Goal: Transaction & Acquisition: Purchase product/service

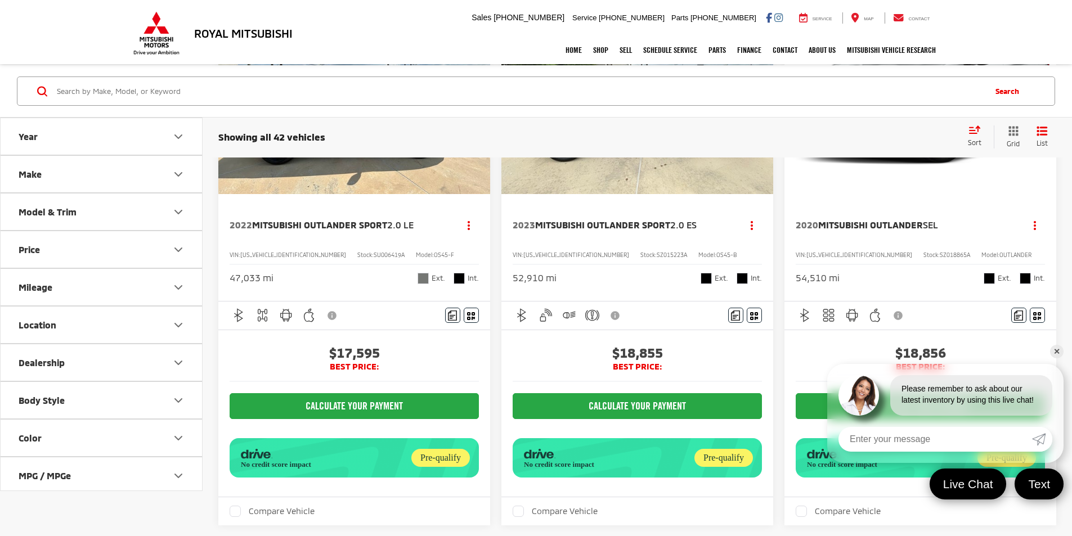
scroll to position [169, 0]
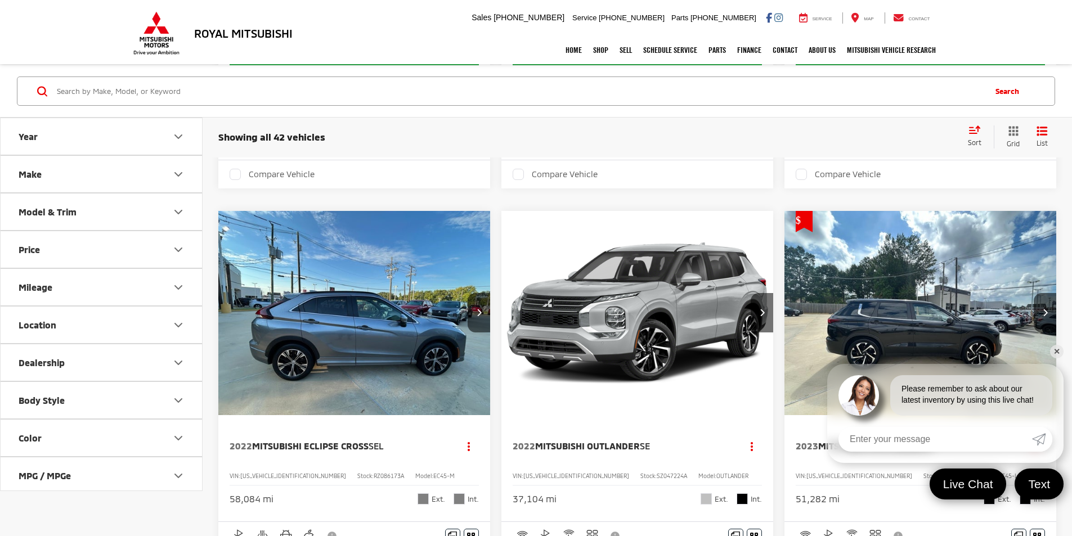
drag, startPoint x: 1073, startPoint y: 73, endPoint x: 1024, endPoint y: 303, distance: 234.7
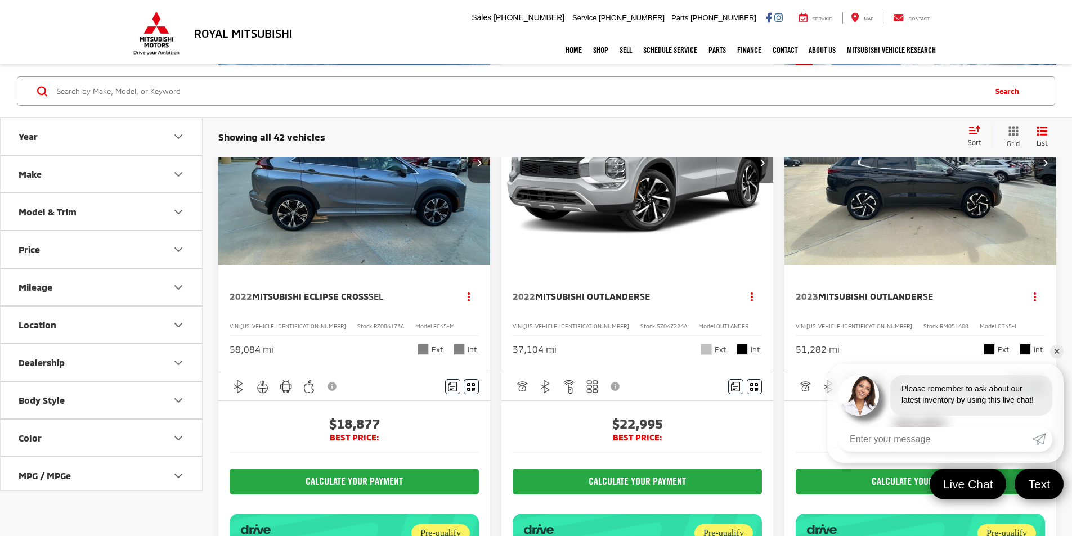
click at [1058, 352] on link "✕" at bounding box center [1057, 352] width 14 height 14
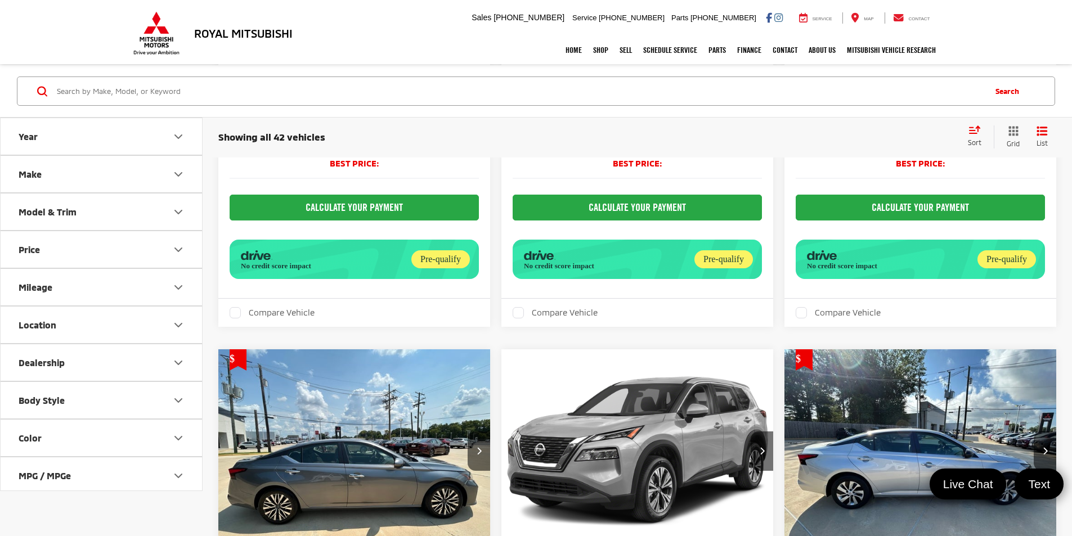
scroll to position [3204, 0]
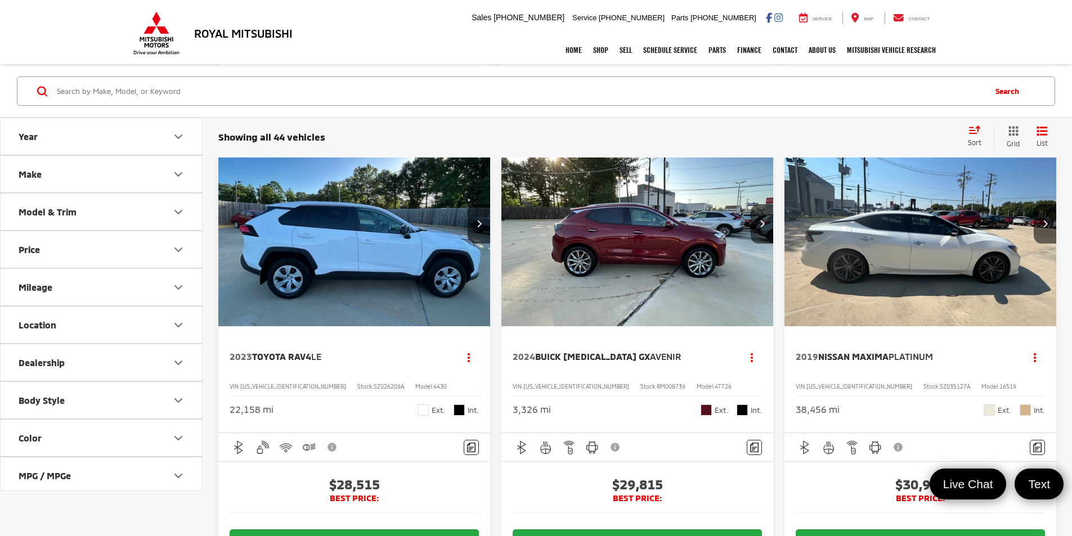
scroll to position [2264, 0]
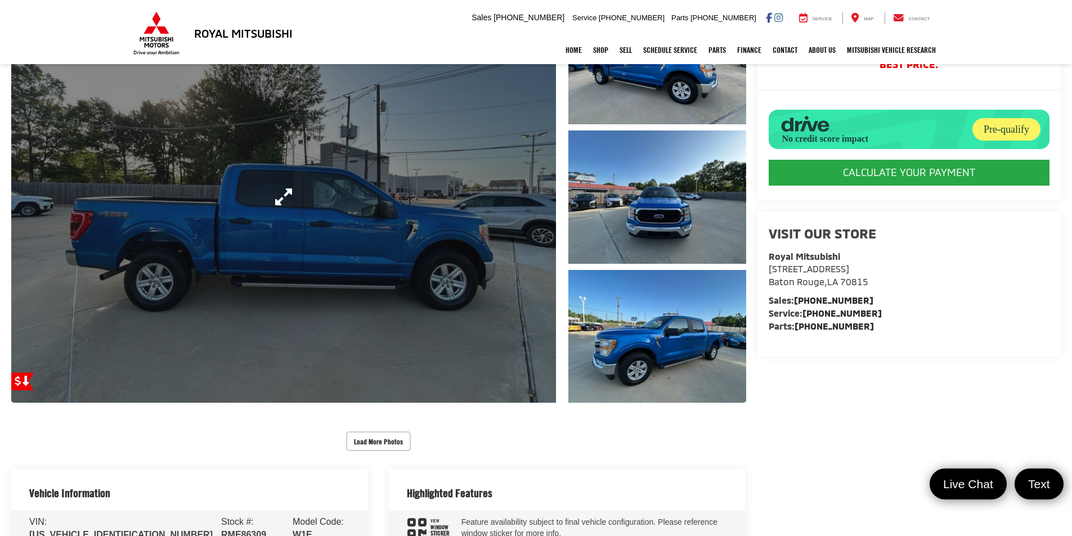
scroll to position [169, 0]
click at [508, 301] on link "Expand Photo 0" at bounding box center [283, 197] width 545 height 412
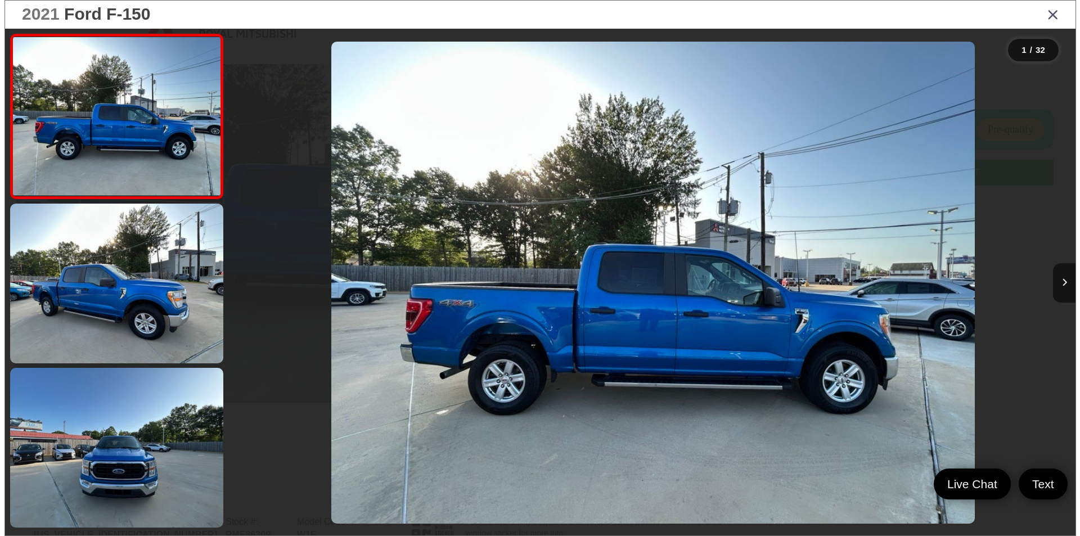
scroll to position [172, 0]
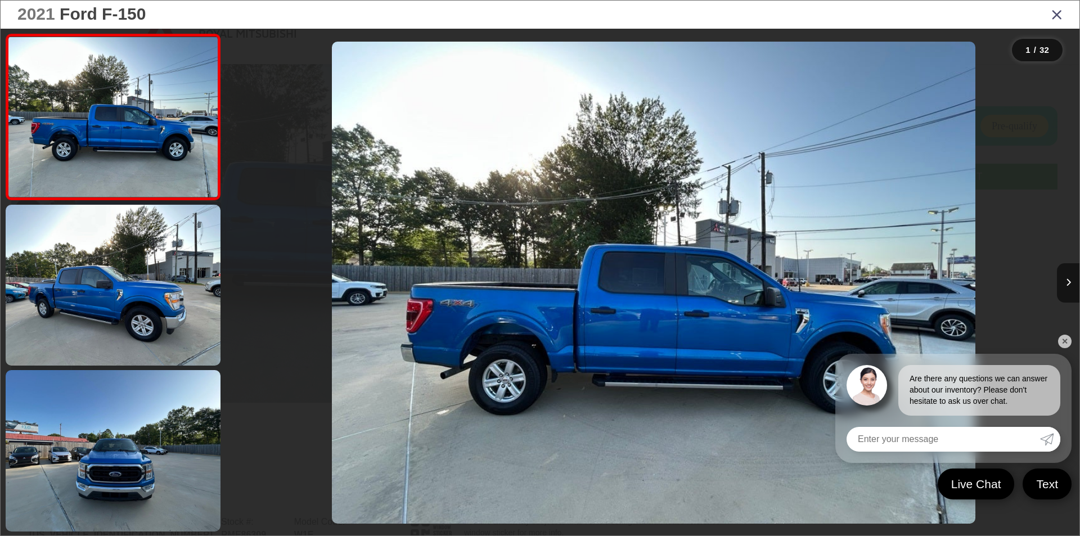
click at [508, 304] on img "2021 Ford F-150 XLT 0" at bounding box center [654, 283] width 644 height 483
click at [1066, 284] on icon "Next image" at bounding box center [1068, 282] width 5 height 8
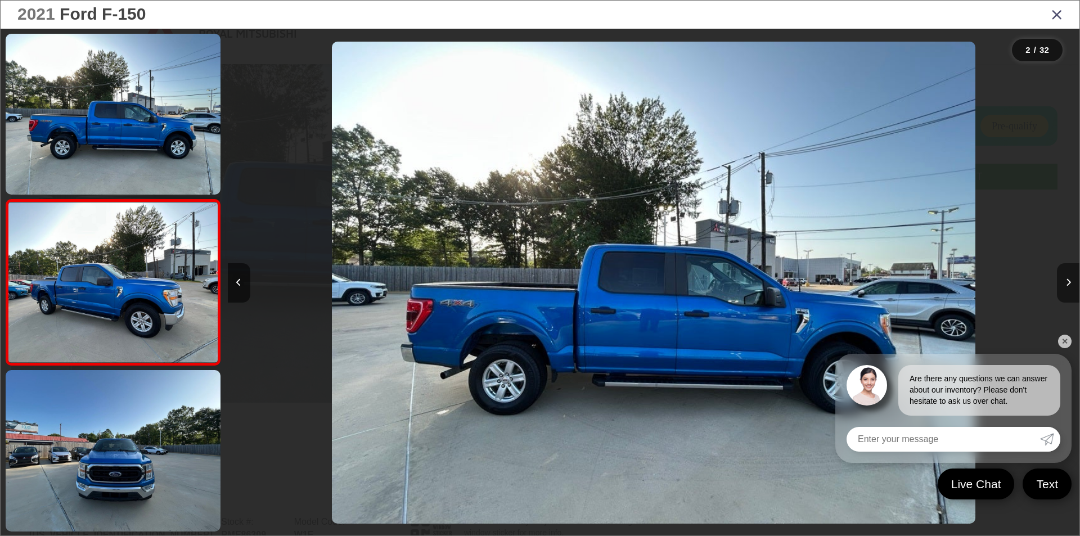
scroll to position [33, 0]
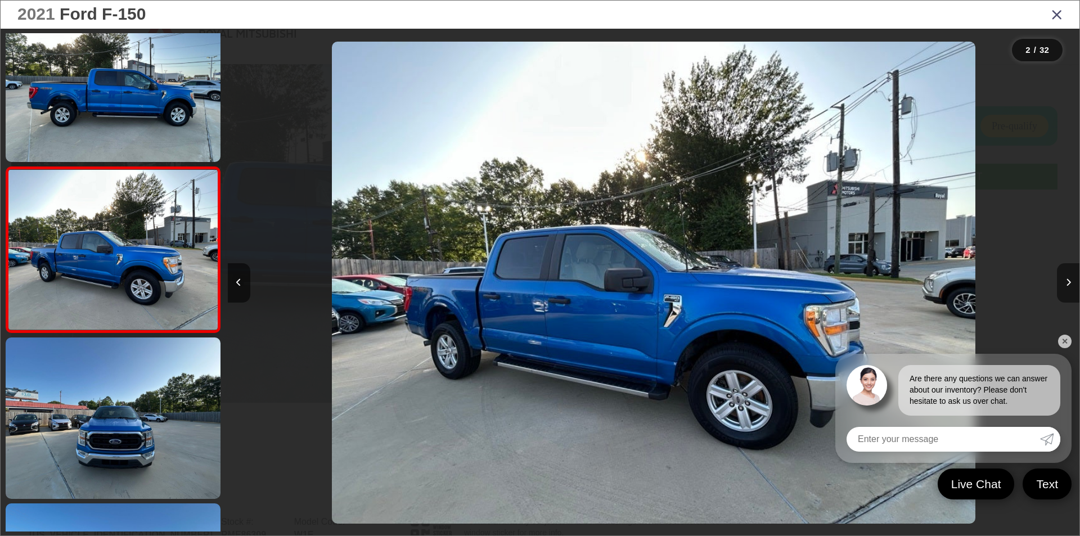
click at [1062, 286] on button "Next image" at bounding box center [1068, 282] width 23 height 39
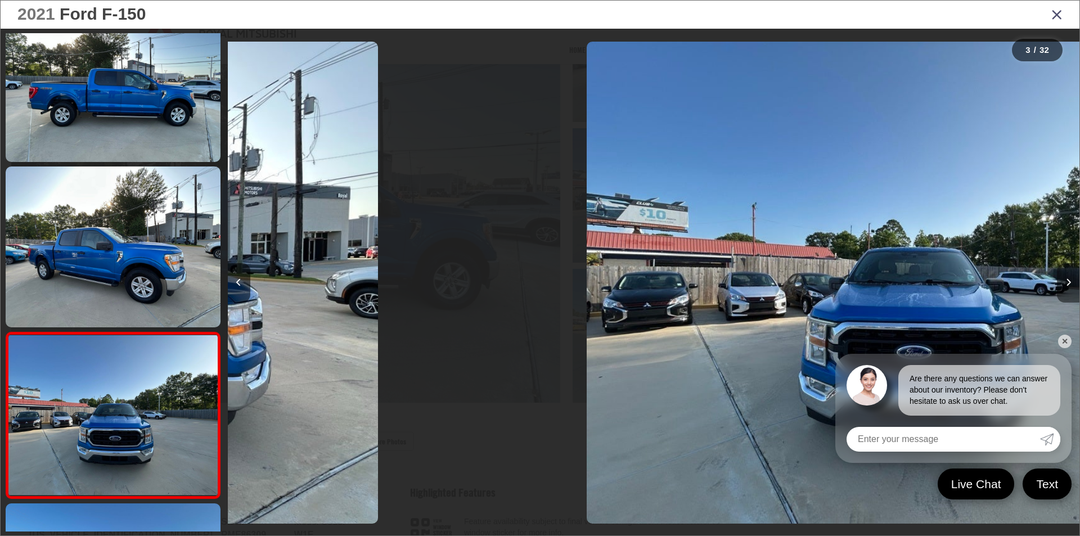
scroll to position [198, 0]
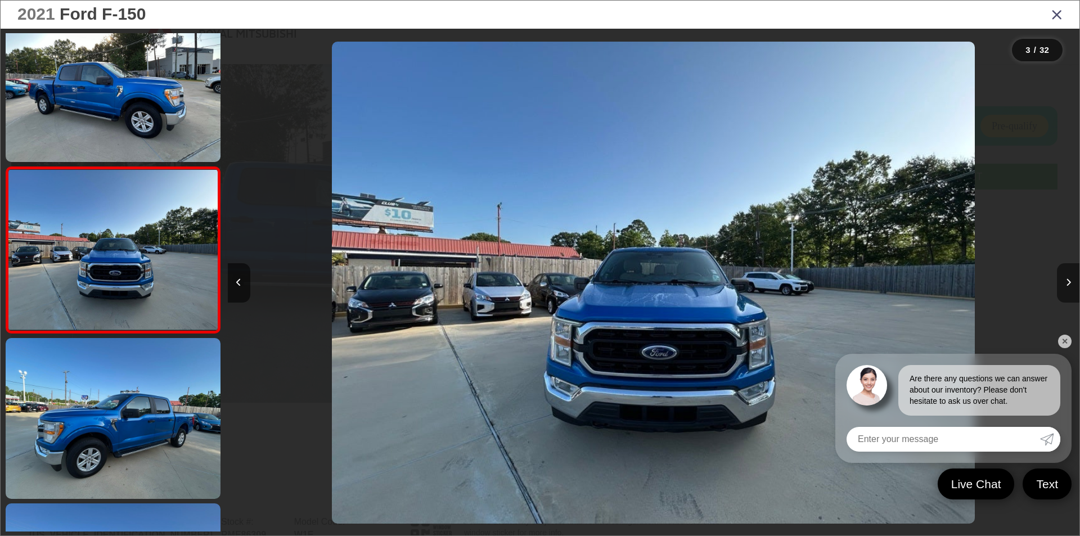
click at [1064, 286] on button "Next image" at bounding box center [1068, 282] width 23 height 39
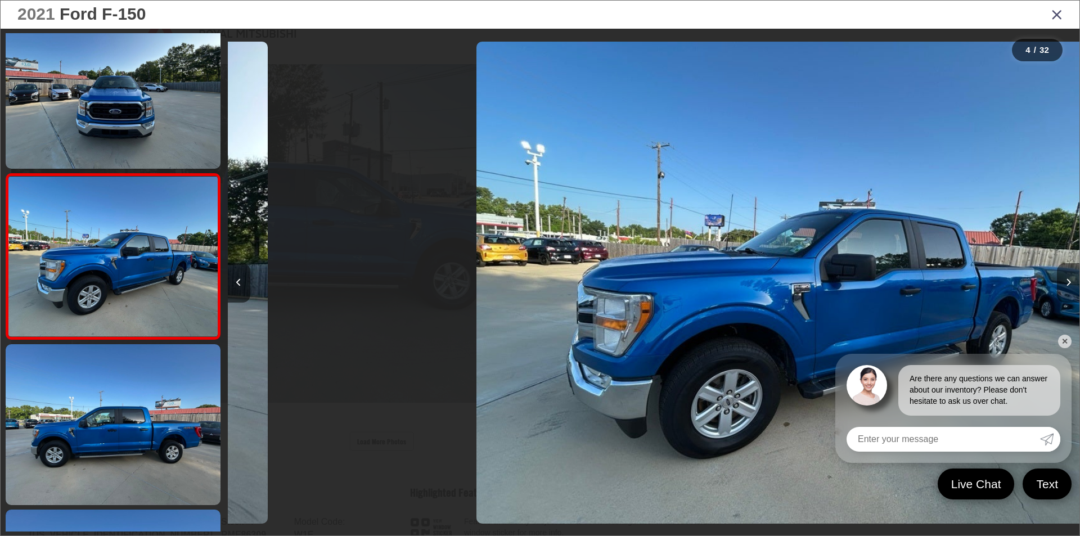
scroll to position [364, 0]
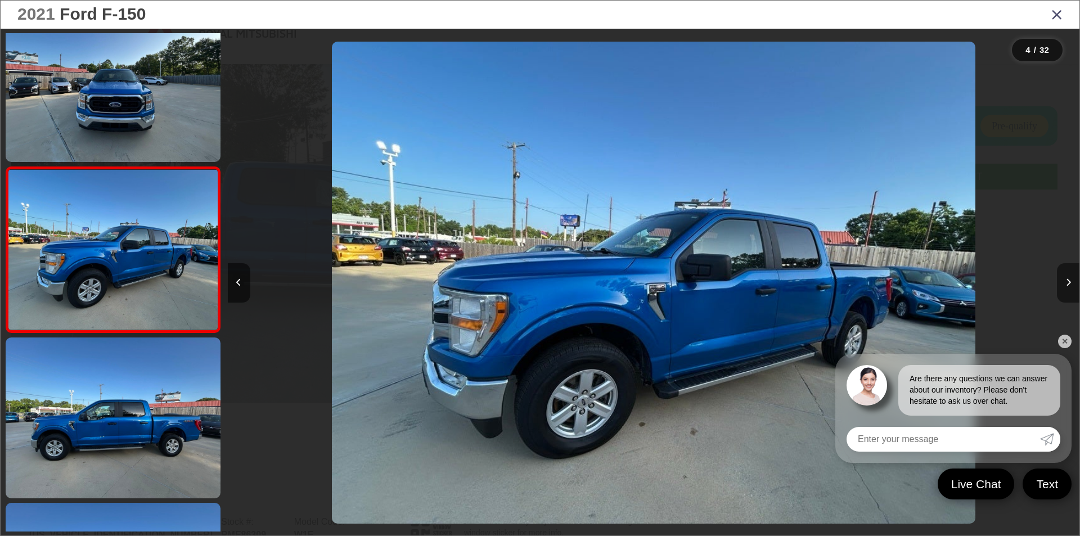
click at [1064, 286] on button "Next image" at bounding box center [1068, 282] width 23 height 39
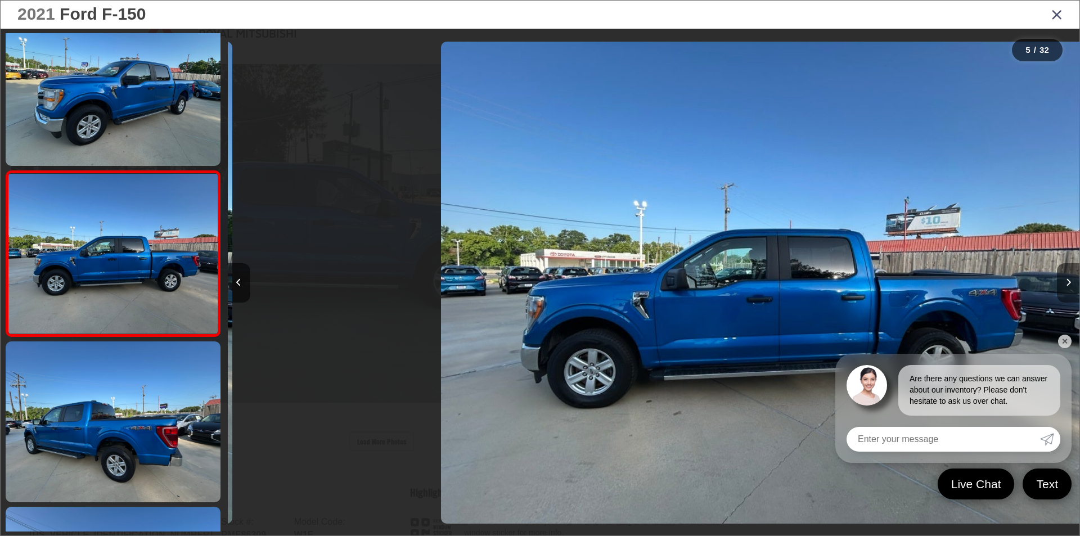
scroll to position [529, 0]
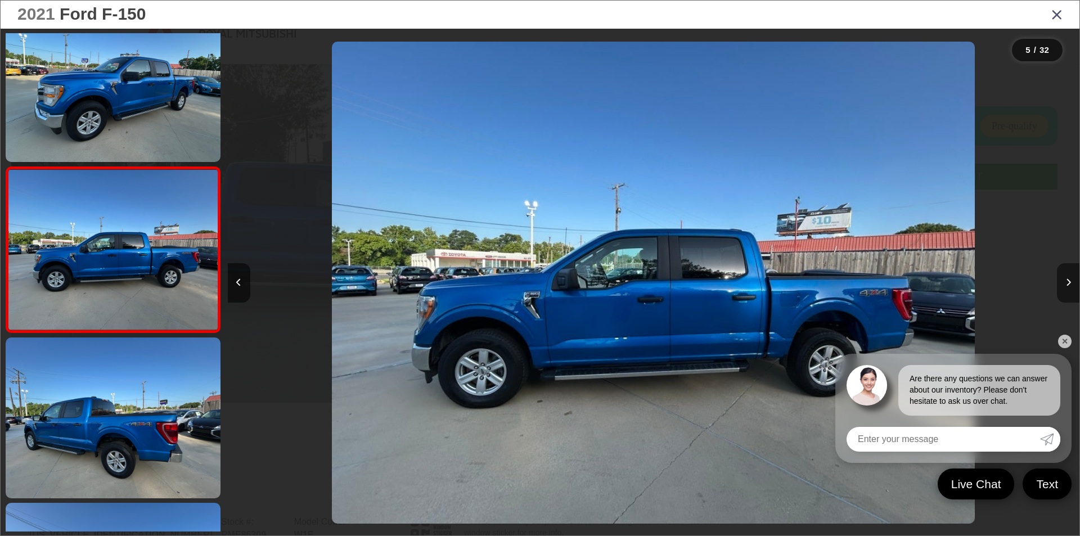
click at [1063, 289] on button "Next image" at bounding box center [1068, 282] width 23 height 39
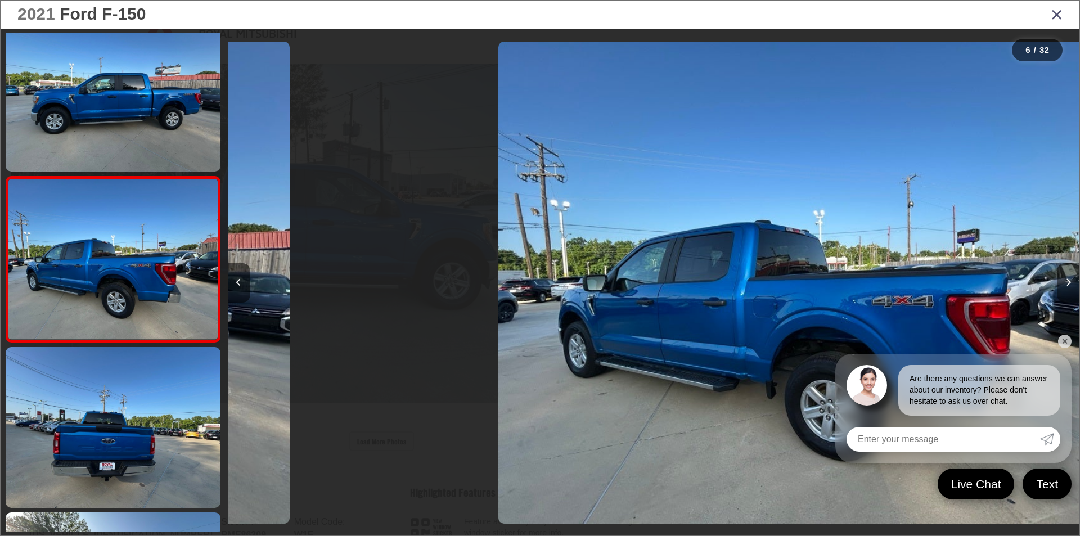
scroll to position [695, 0]
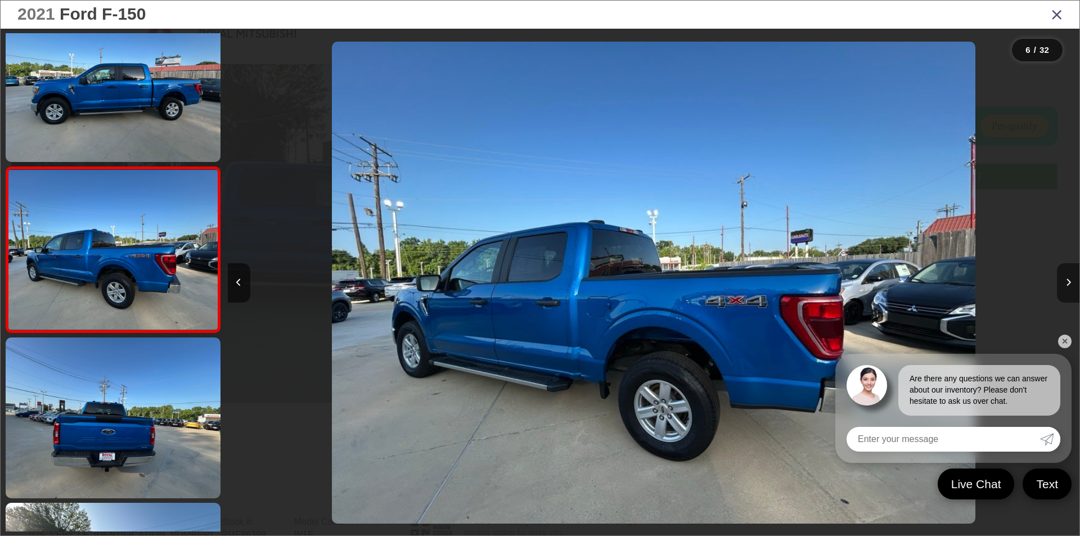
click at [1062, 290] on button "Next image" at bounding box center [1068, 282] width 23 height 39
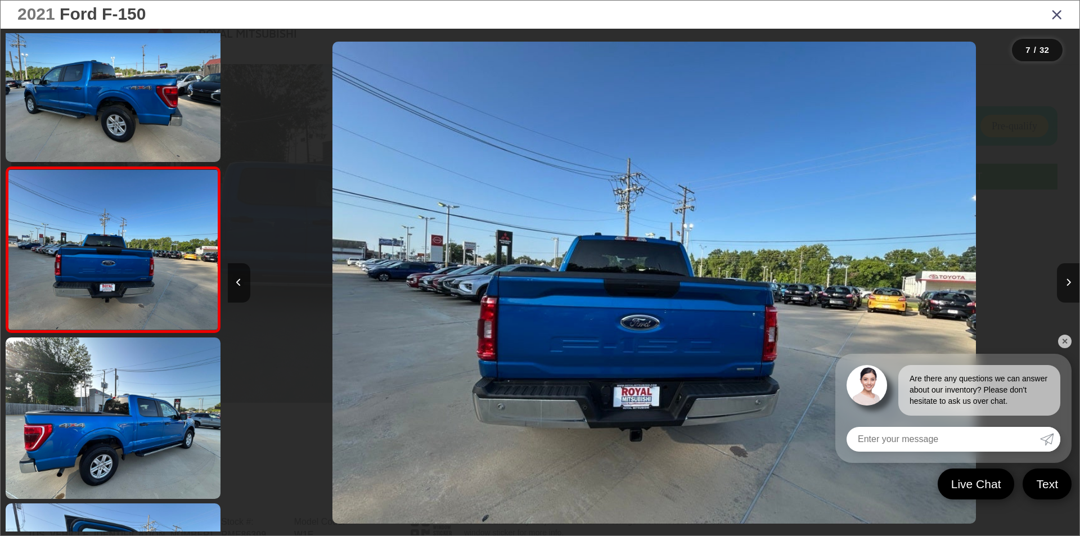
scroll to position [0, 5111]
click at [1064, 341] on link "✕" at bounding box center [1065, 342] width 14 height 14
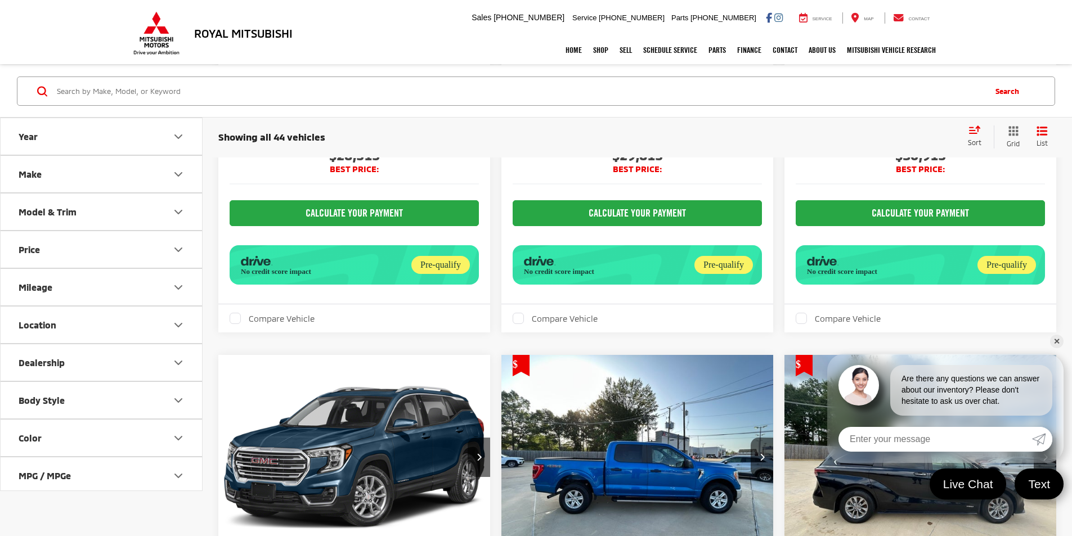
scroll to position [2651, 0]
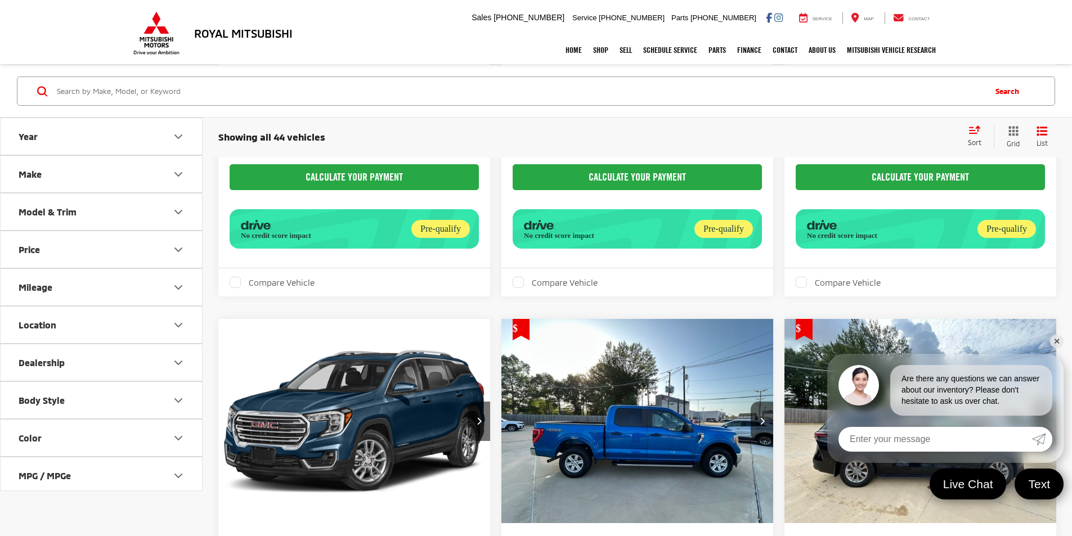
click at [1058, 341] on link "✕" at bounding box center [1057, 342] width 14 height 14
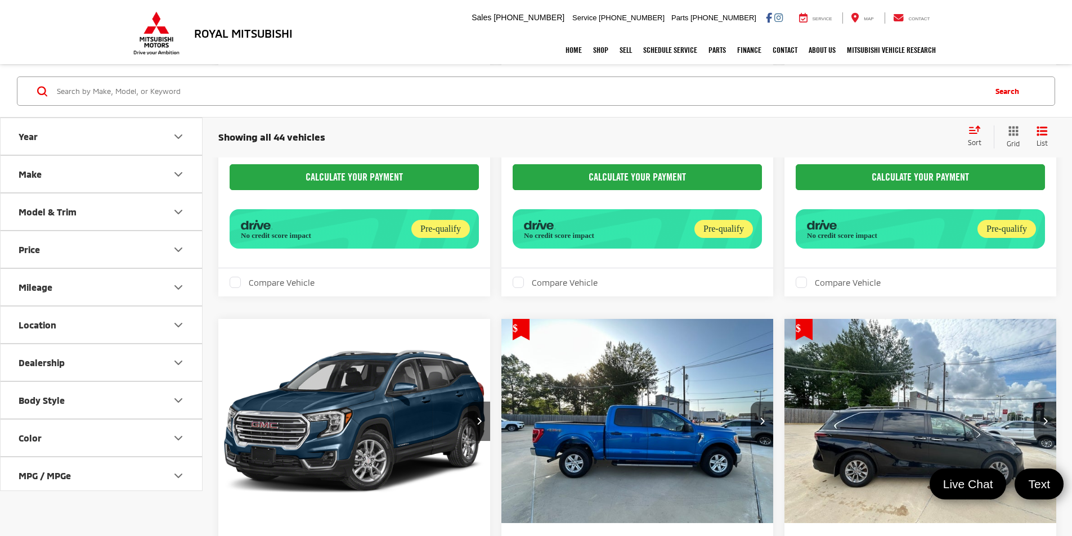
click at [179, 130] on icon "Year" at bounding box center [179, 137] width 14 height 14
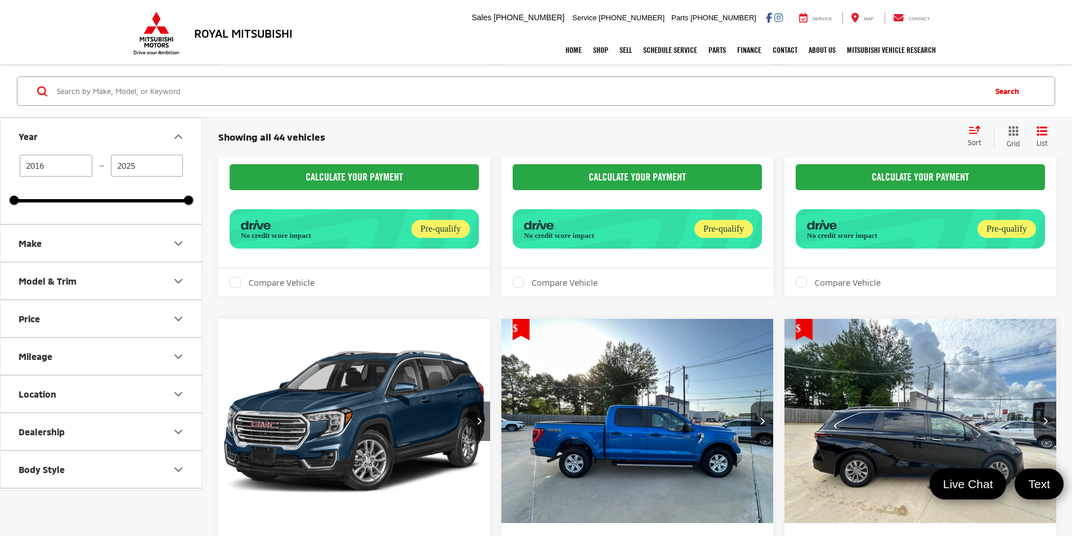
click at [182, 237] on icon "Make" at bounding box center [179, 244] width 14 height 14
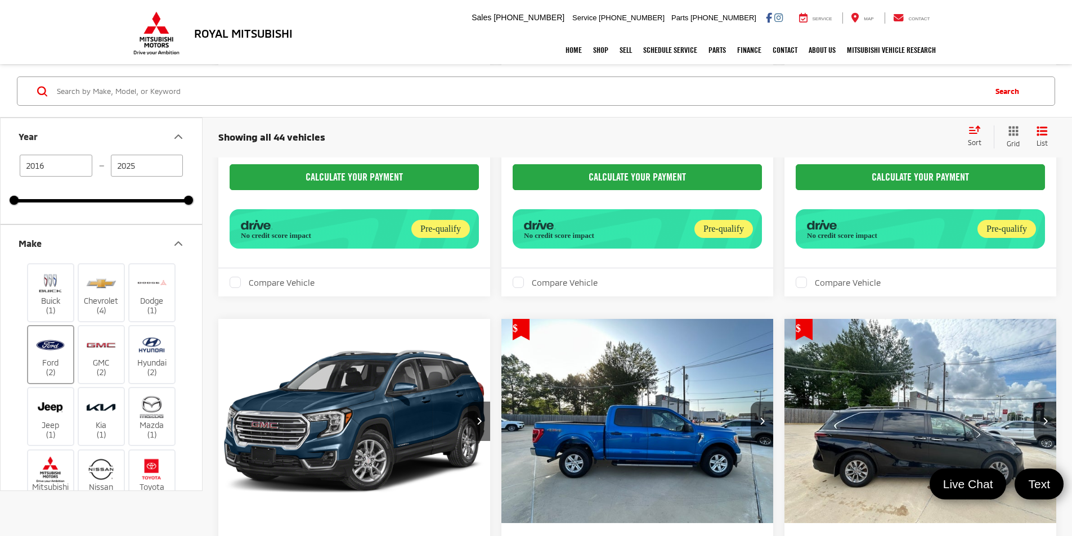
click at [45, 348] on img at bounding box center [50, 345] width 31 height 26
click at [0, 0] on input "Ford (2)" at bounding box center [0, 0] width 0 height 0
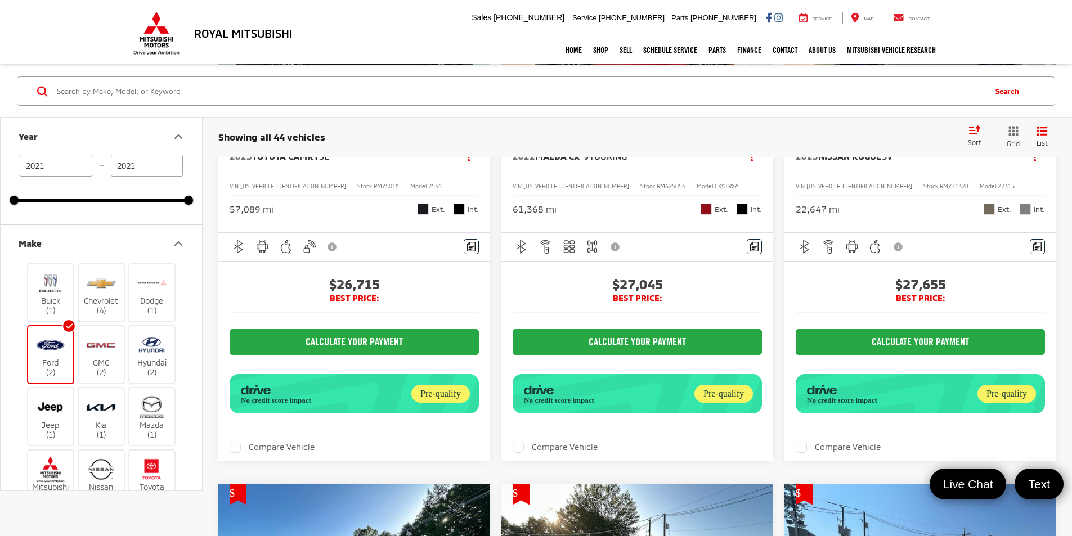
type input "2021"
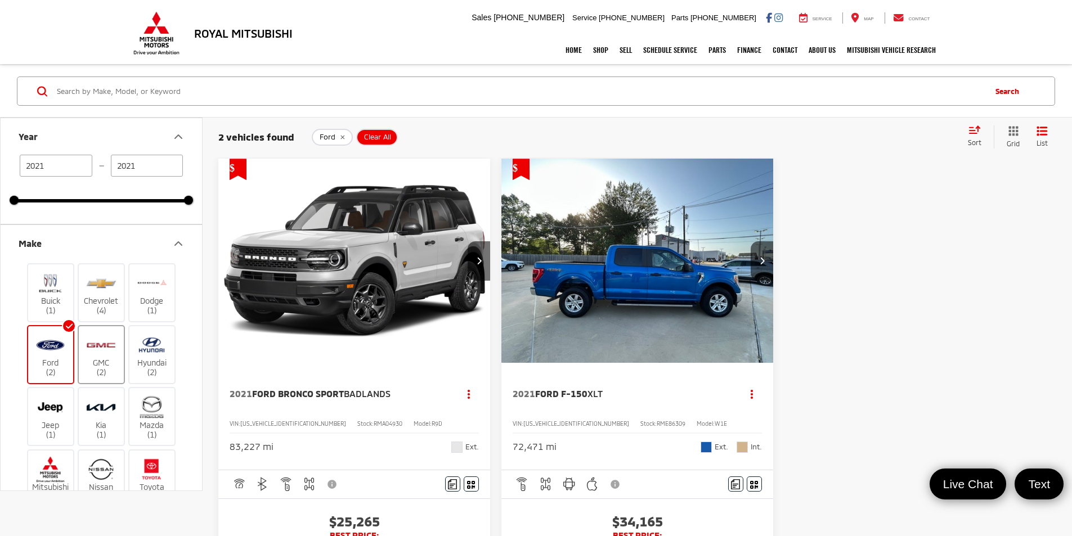
click at [104, 360] on label "GMC (2)" at bounding box center [102, 355] width 46 height 46
click at [0, 0] on input "GMC (2)" at bounding box center [0, 0] width 0 height 0
type input "2023"
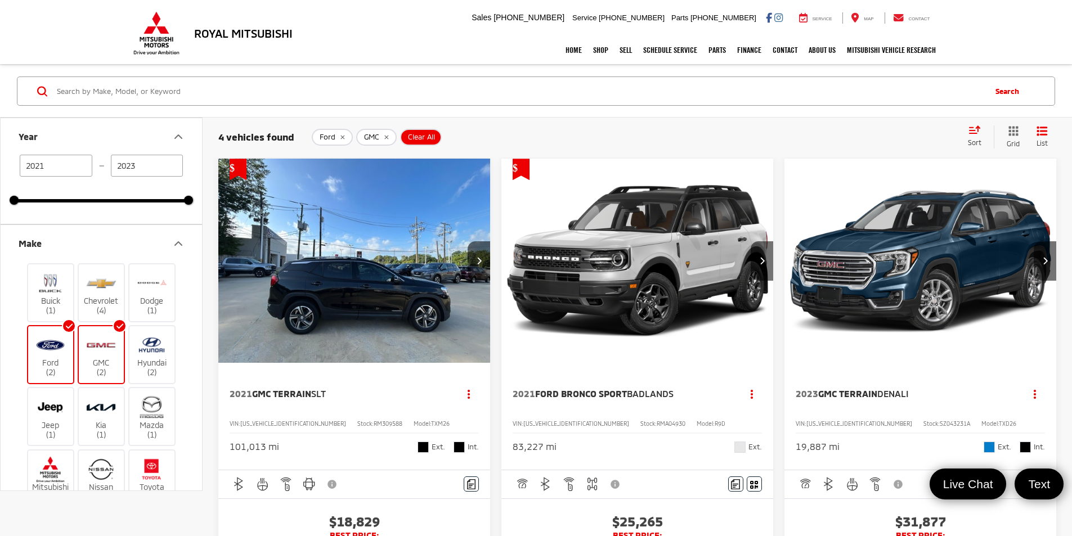
click at [47, 358] on label "Ford (2)" at bounding box center [51, 355] width 46 height 46
click at [0, 0] on input "Ford (2)" at bounding box center [0, 0] width 0 height 0
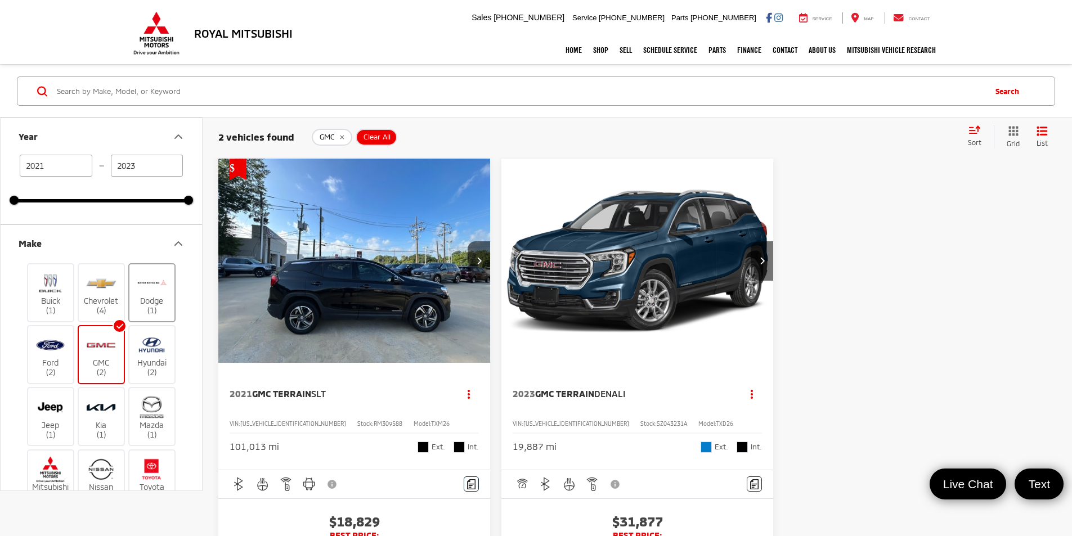
click at [146, 299] on label "Dodge (1)" at bounding box center [152, 293] width 46 height 46
click at [0, 0] on input "Dodge (1)" at bounding box center [0, 0] width 0 height 0
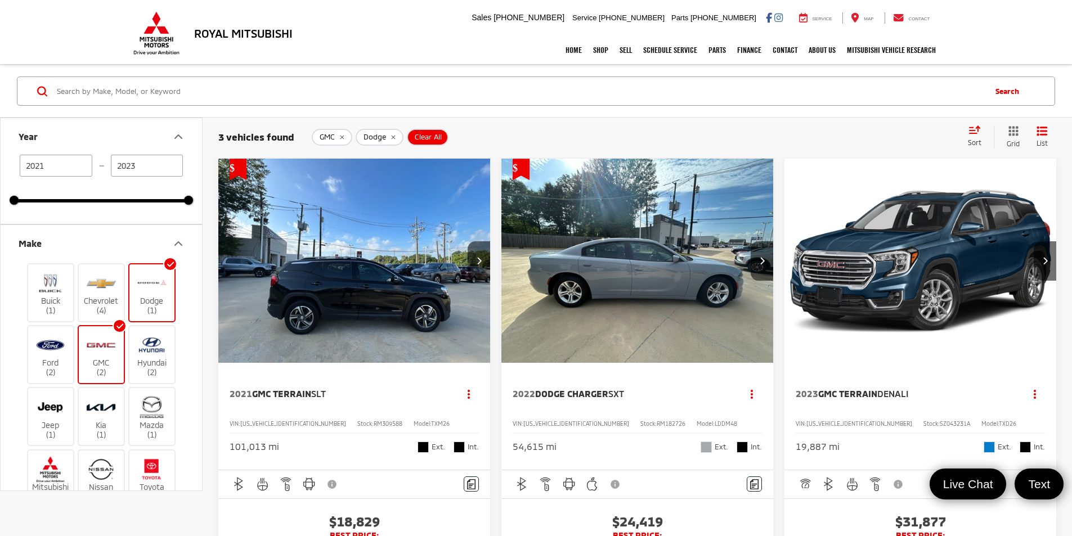
click at [155, 293] on img at bounding box center [151, 283] width 31 height 26
click at [0, 0] on input "Dodge (1)" at bounding box center [0, 0] width 0 height 0
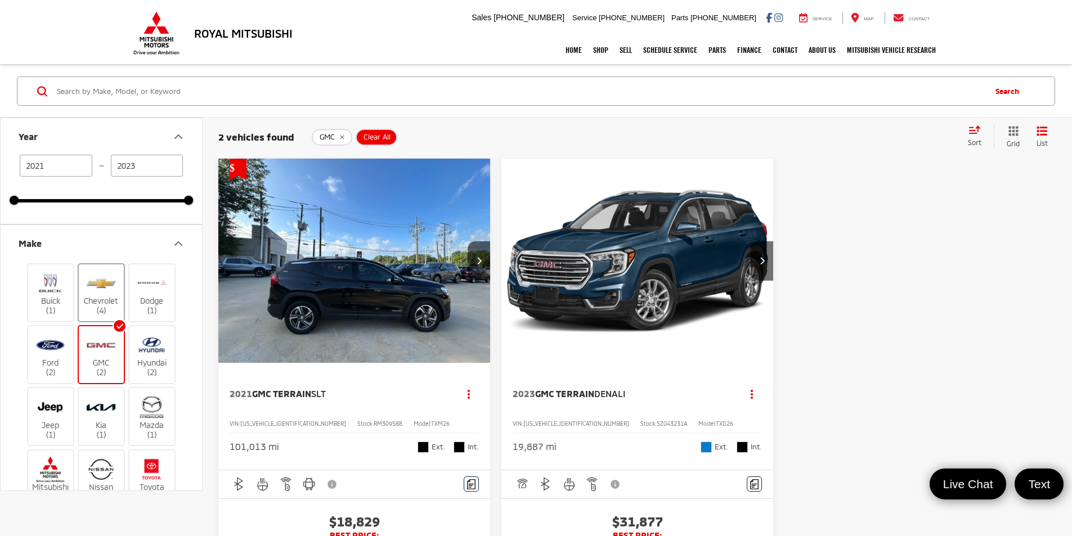
click at [111, 302] on label "Chevrolet (4)" at bounding box center [102, 293] width 46 height 46
click at [0, 0] on input "Chevrolet (4)" at bounding box center [0, 0] width 0 height 0
type input "2016"
type input "2024"
click at [103, 373] on label "GMC (2)" at bounding box center [102, 355] width 46 height 46
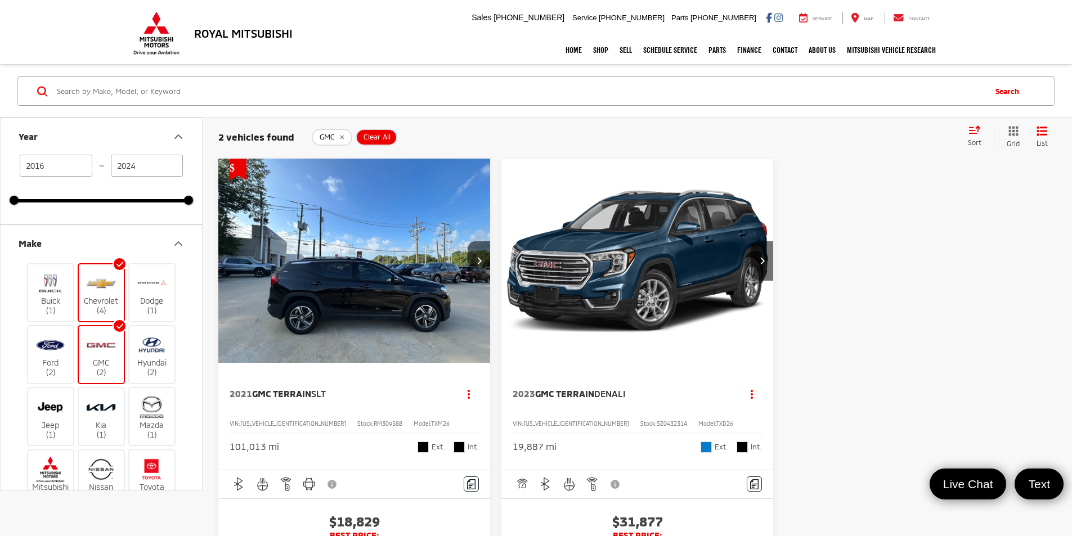
click at [0, 0] on input "GMC (2)" at bounding box center [0, 0] width 0 height 0
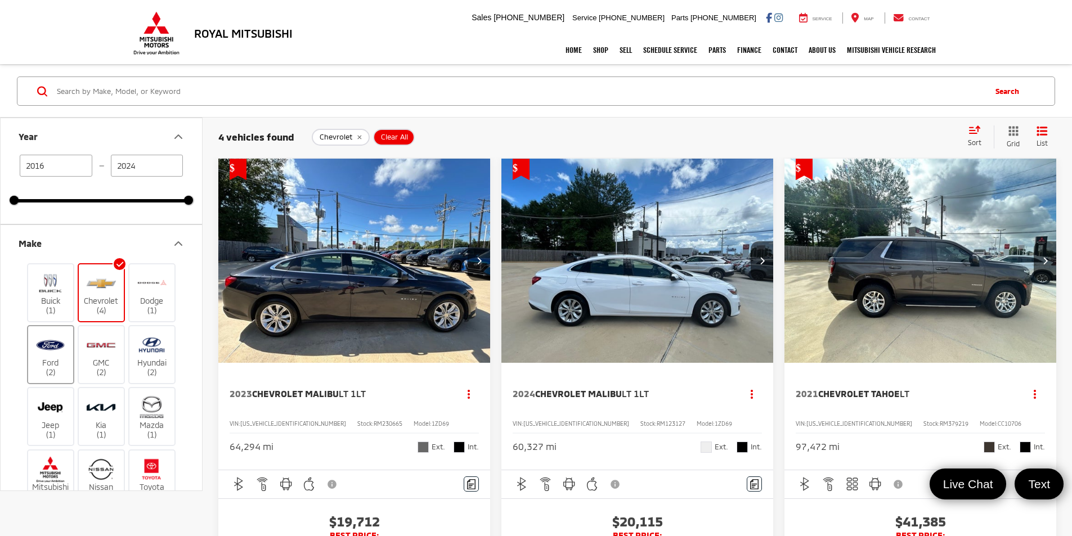
click at [41, 342] on img at bounding box center [50, 345] width 31 height 26
click at [0, 0] on input "Ford (2)" at bounding box center [0, 0] width 0 height 0
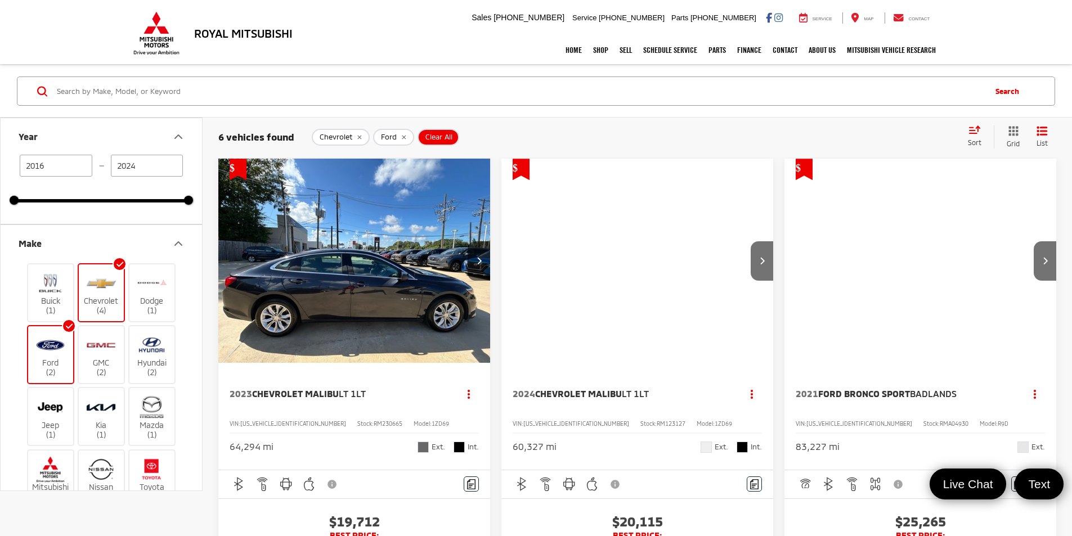
click at [97, 286] on img at bounding box center [101, 283] width 31 height 26
click at [0, 0] on input "Chevrolet (4)" at bounding box center [0, 0] width 0 height 0
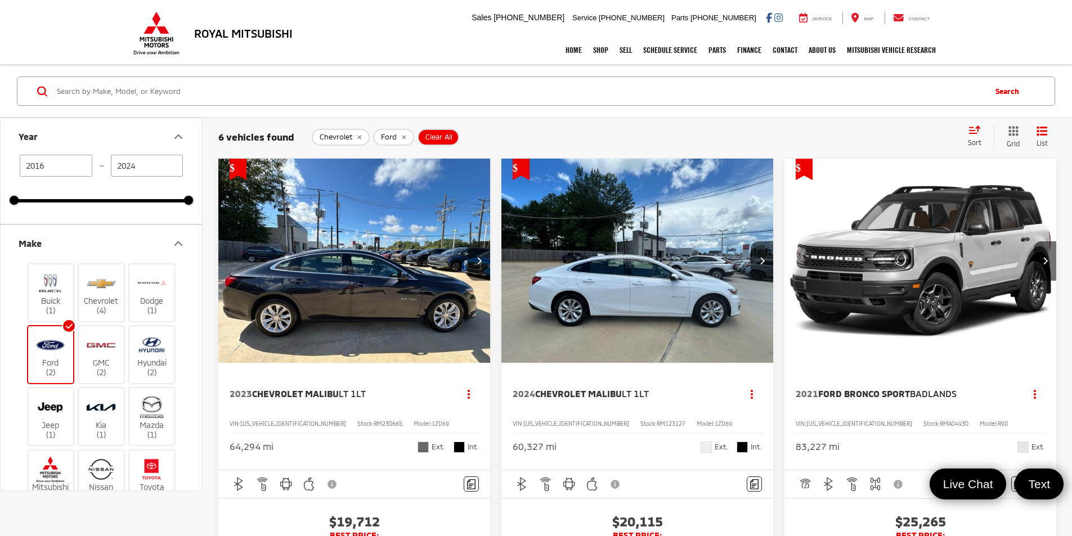
type input "2021"
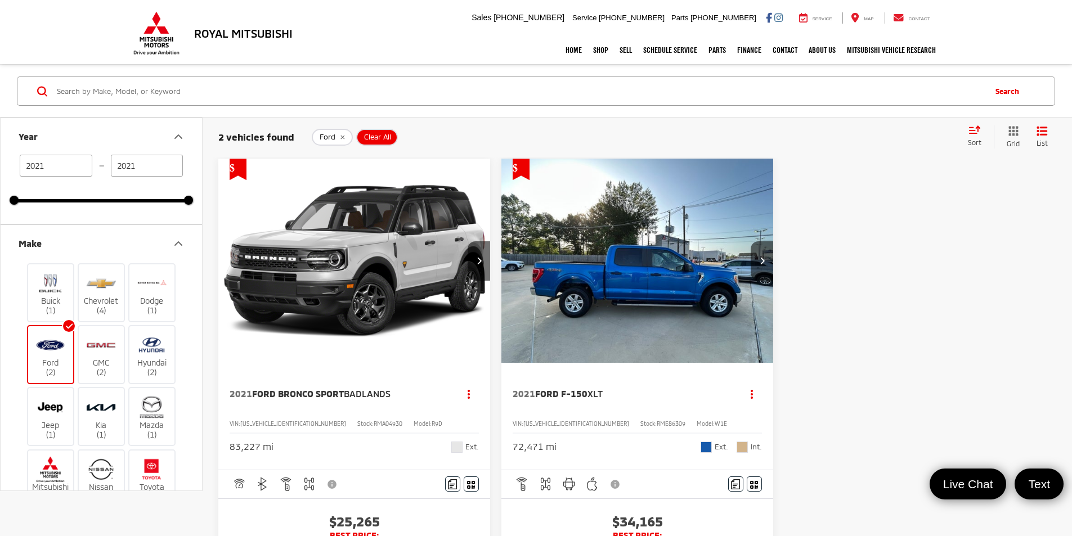
click at [543, 277] on img "2021 Ford F-150 XLT 0" at bounding box center [637, 261] width 273 height 205
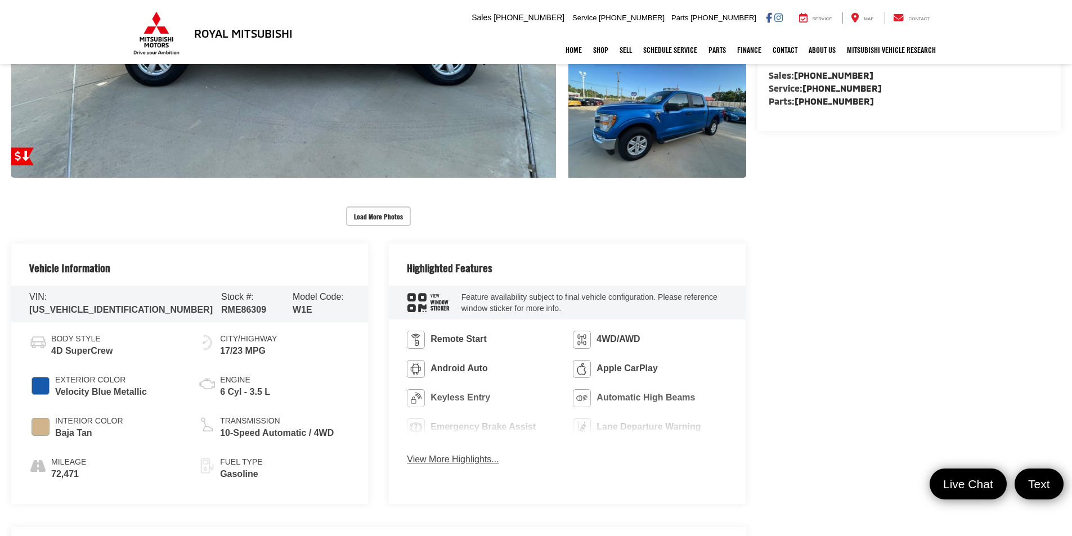
scroll to position [390, 0]
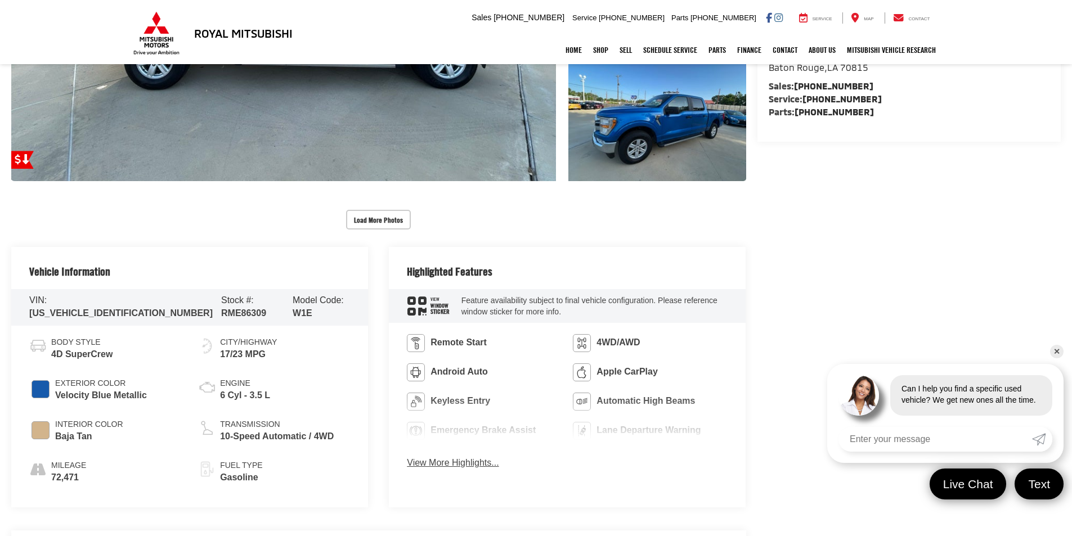
click at [447, 464] on button "View More Highlights..." at bounding box center [453, 463] width 92 height 13
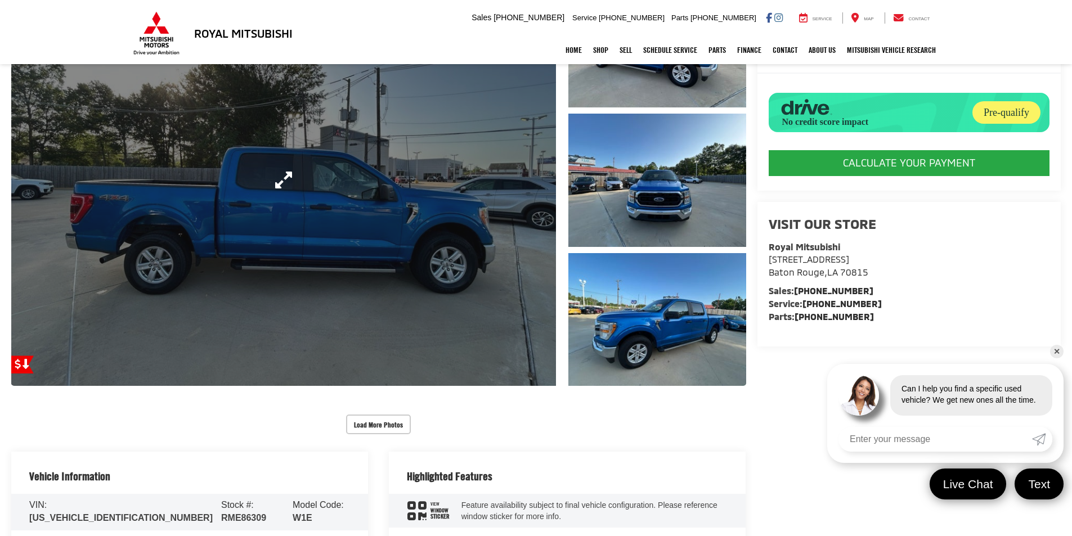
scroll to position [165, 0]
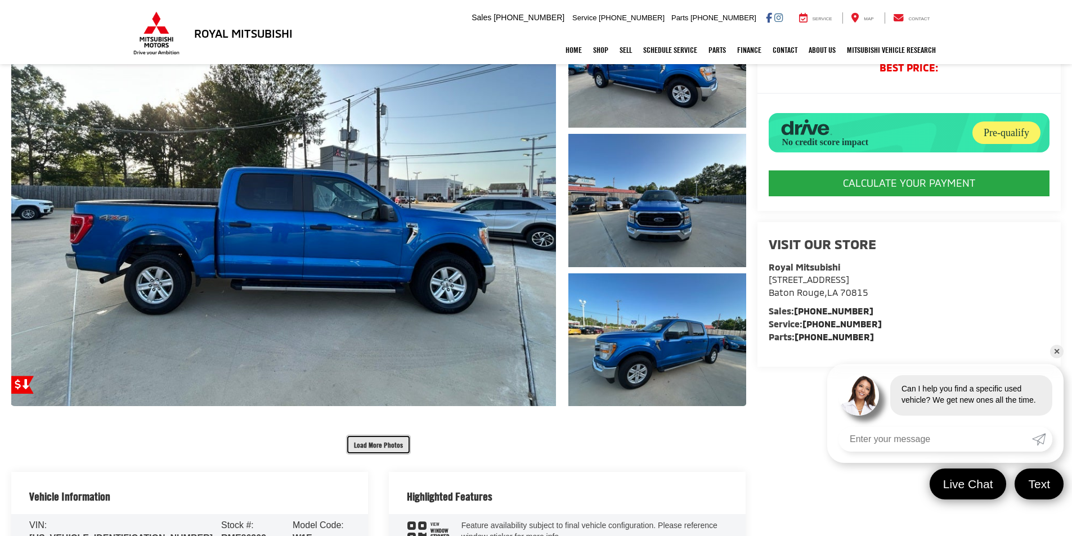
click at [380, 444] on button "Load More Photos" at bounding box center [378, 445] width 65 height 20
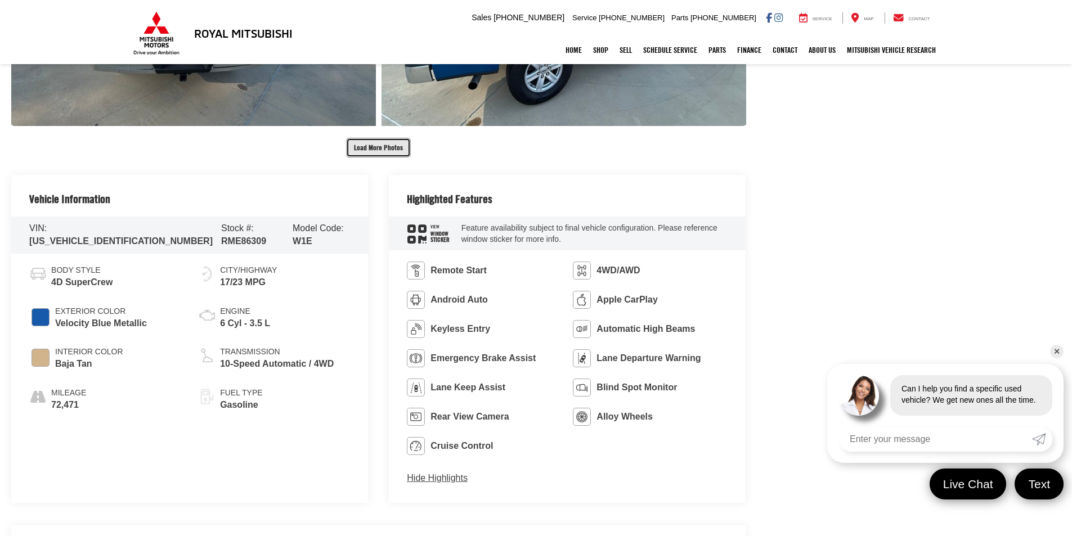
scroll to position [1065, 0]
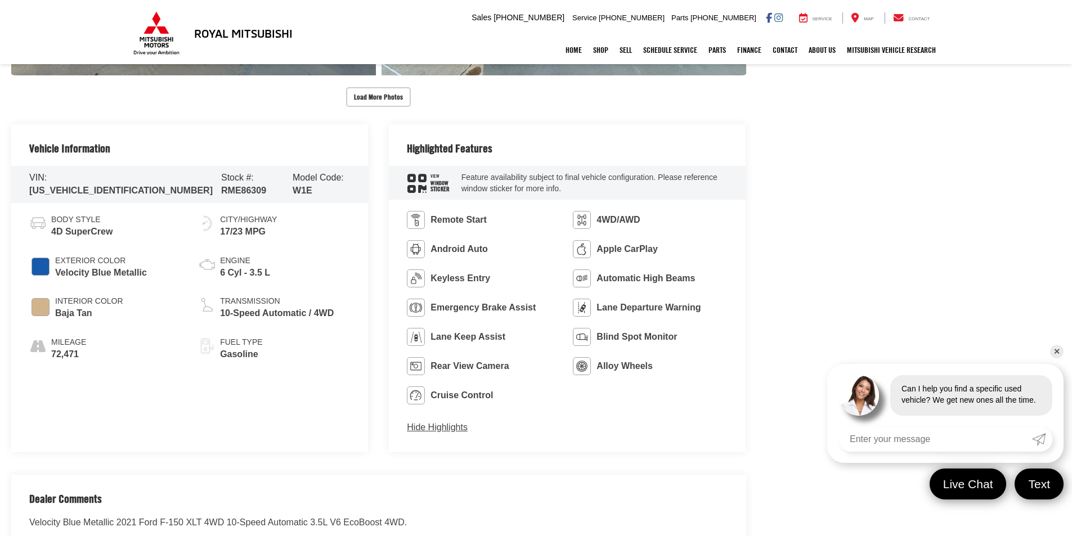
click at [65, 307] on span "Baja Tan" at bounding box center [89, 313] width 68 height 13
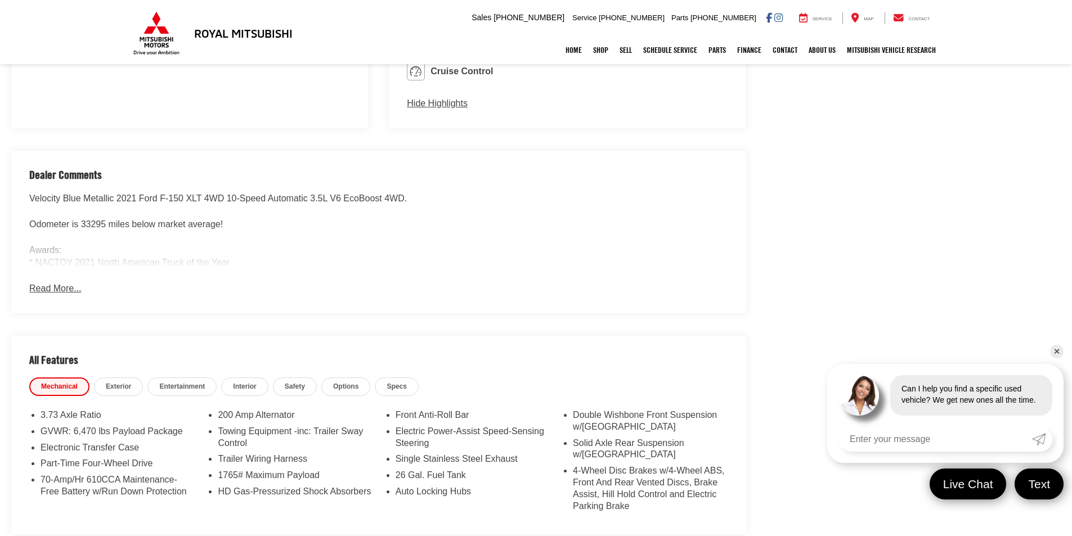
scroll to position [1516, 0]
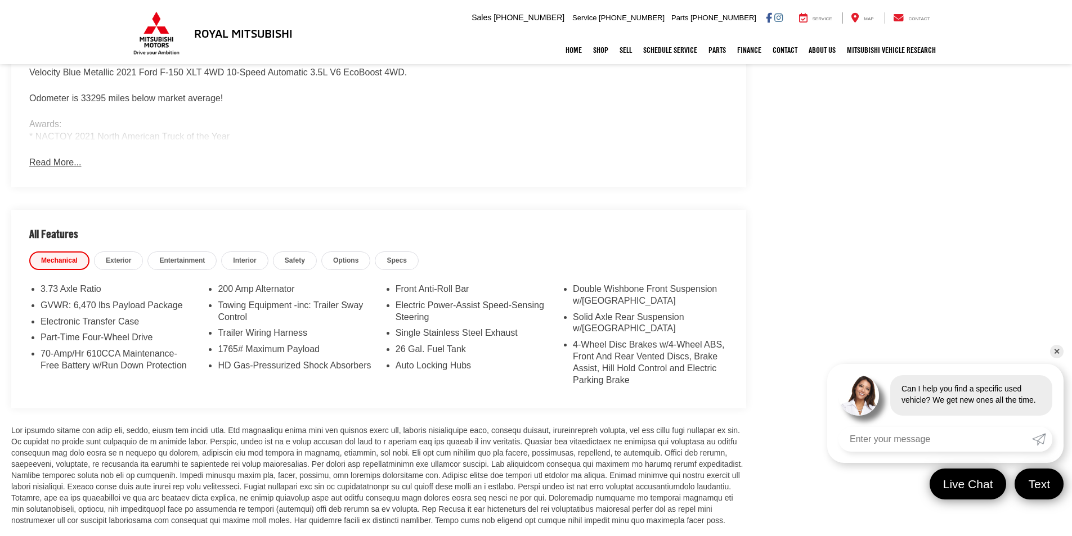
click at [237, 259] on span "Interior" at bounding box center [244, 261] width 23 height 10
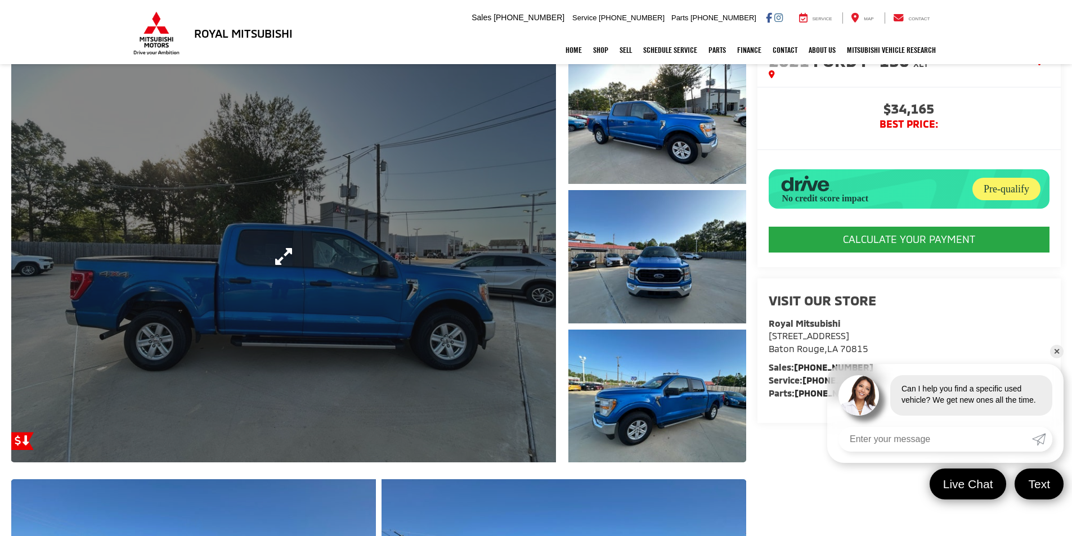
scroll to position [0, 0]
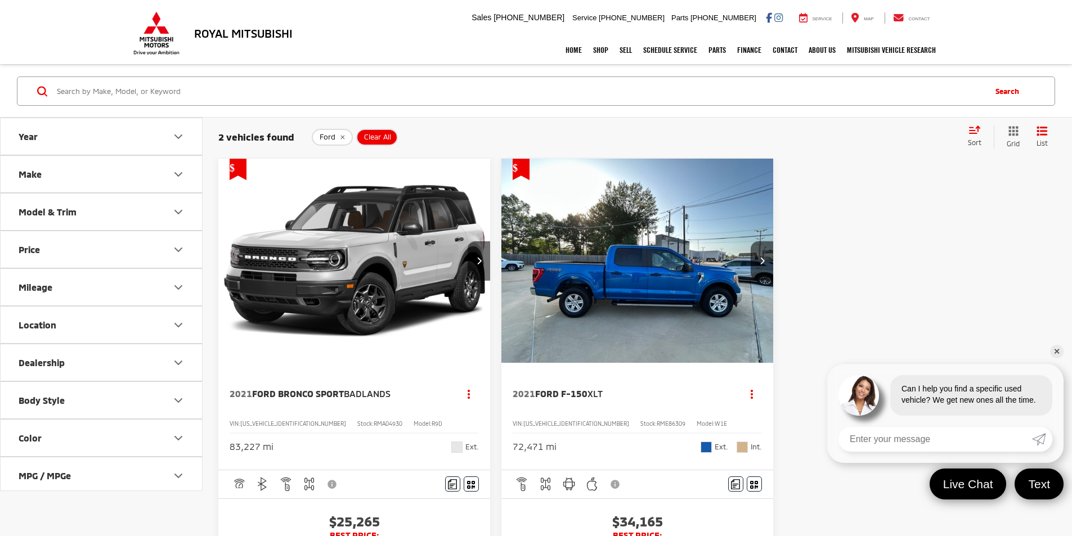
click at [178, 139] on icon "Year" at bounding box center [179, 137] width 14 height 14
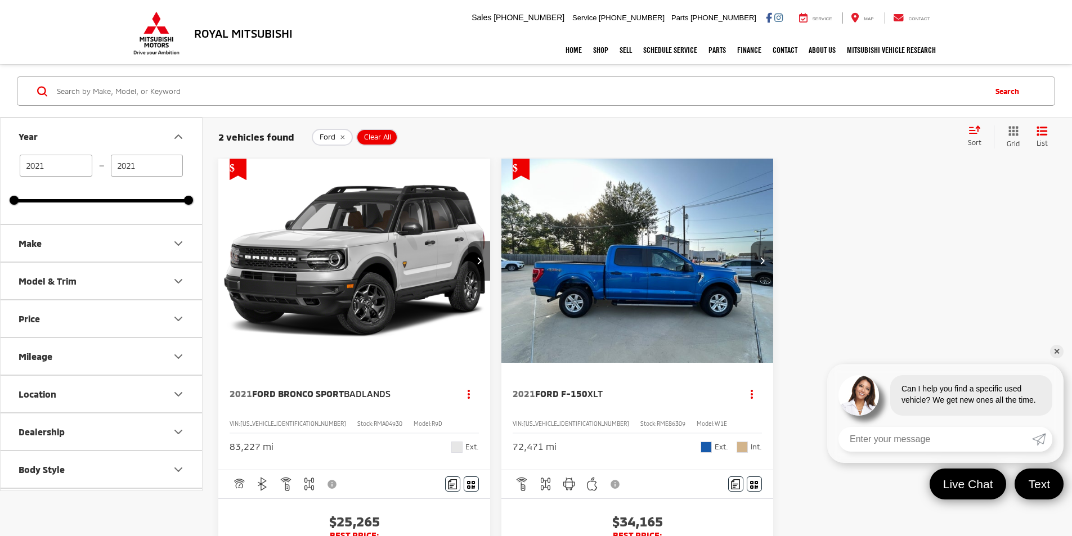
click at [82, 470] on button "Body Style" at bounding box center [102, 469] width 203 height 37
click at [84, 425] on button "Dealership" at bounding box center [102, 431] width 203 height 37
click at [51, 404] on button "Location" at bounding box center [102, 394] width 203 height 37
click at [179, 133] on icon "Year" at bounding box center [179, 137] width 14 height 14
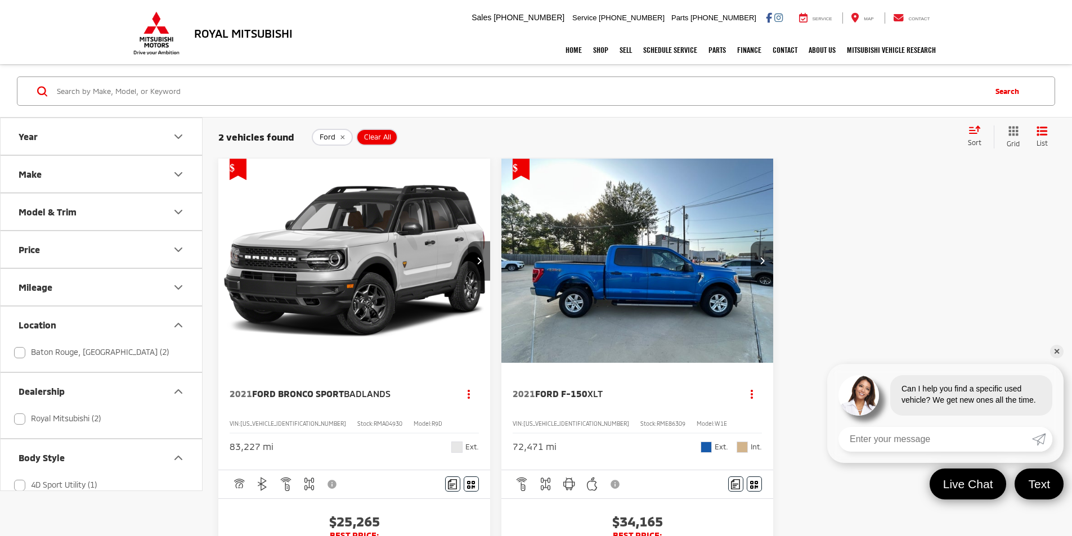
click at [549, 262] on img "2021 Ford F-150 XLT 0" at bounding box center [637, 261] width 273 height 205
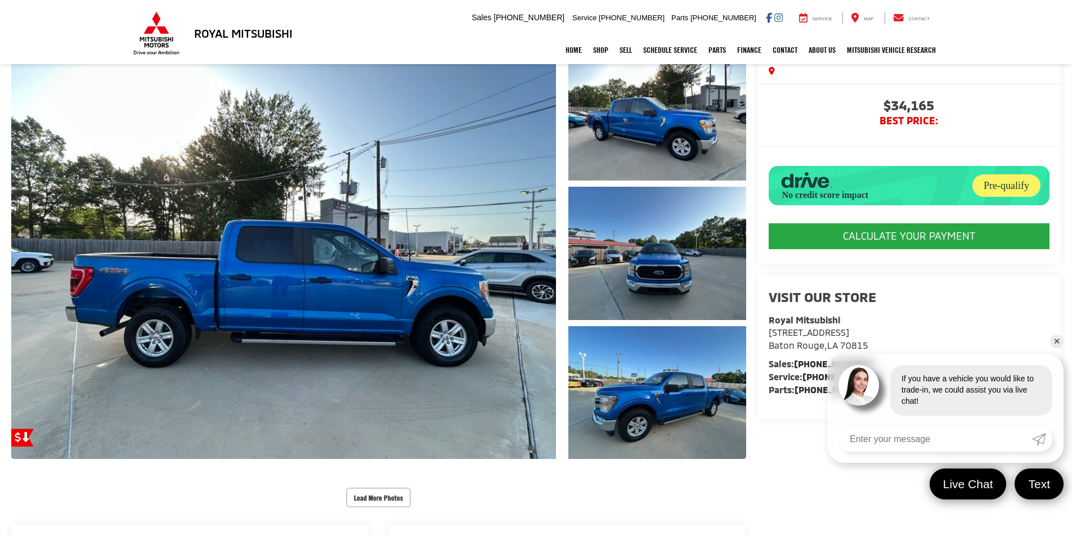
click at [1056, 344] on link "✕" at bounding box center [1057, 342] width 14 height 14
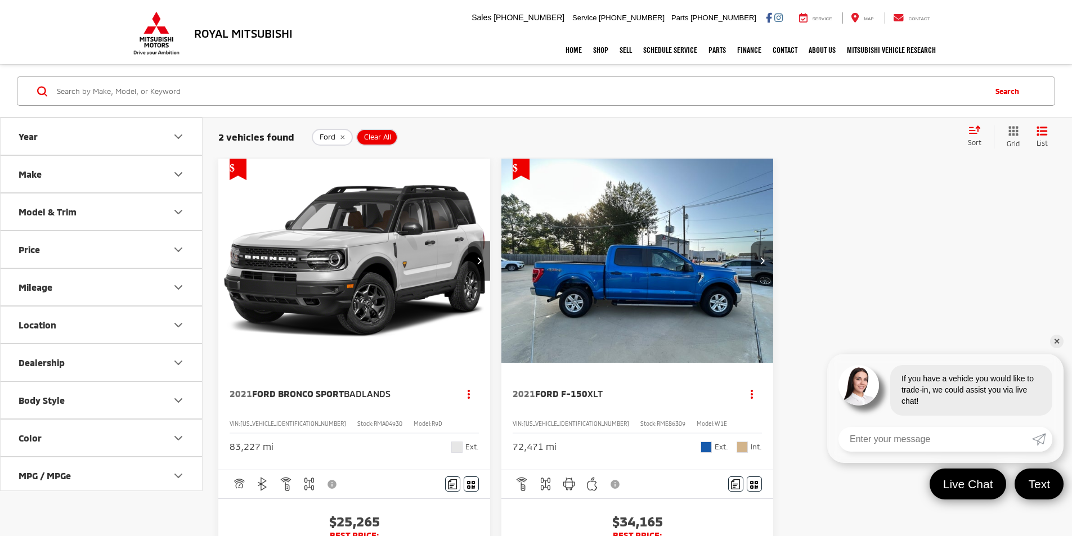
click at [1053, 338] on link "✕" at bounding box center [1057, 342] width 14 height 14
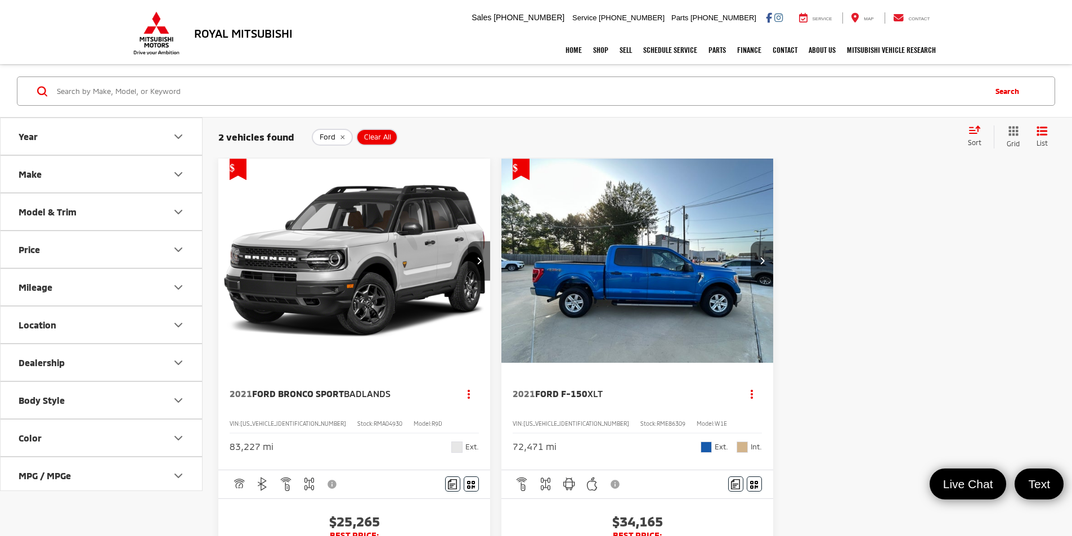
click at [586, 245] on img "2021 Ford F-150 XLT 0" at bounding box center [637, 261] width 273 height 205
